Goal: Communication & Community: Ask a question

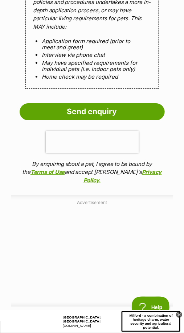
scroll to position [832, 0]
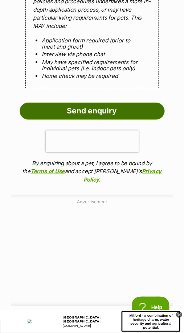
click at [97, 119] on input "Send enquiry" at bounding box center [92, 111] width 145 height 17
click at [99, 119] on input "Send enquiry" at bounding box center [92, 111] width 145 height 17
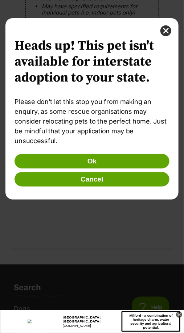
scroll to position [0, 0]
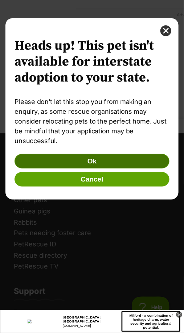
click at [98, 164] on button "Ok" at bounding box center [92, 161] width 154 height 15
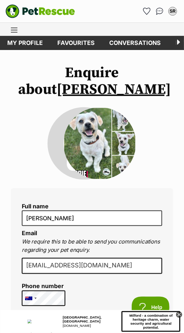
scroll to position [890, 0]
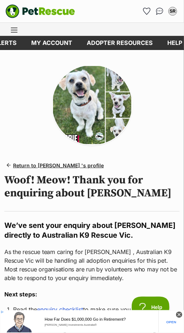
scroll to position [0, 198]
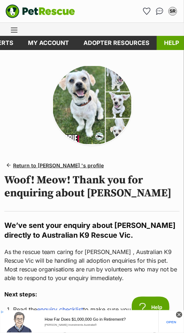
click at [171, 44] on link "Help" at bounding box center [171, 43] width 29 height 14
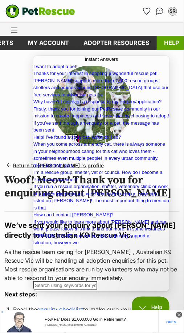
scroll to position [111, 0]
click at [68, 286] on input "Search Doc articles" at bounding box center [65, 285] width 64 height 9
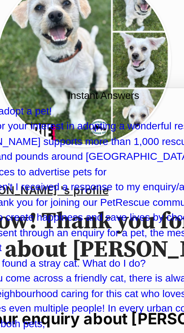
scroll to position [0, 0]
